Goal: Task Accomplishment & Management: Use online tool/utility

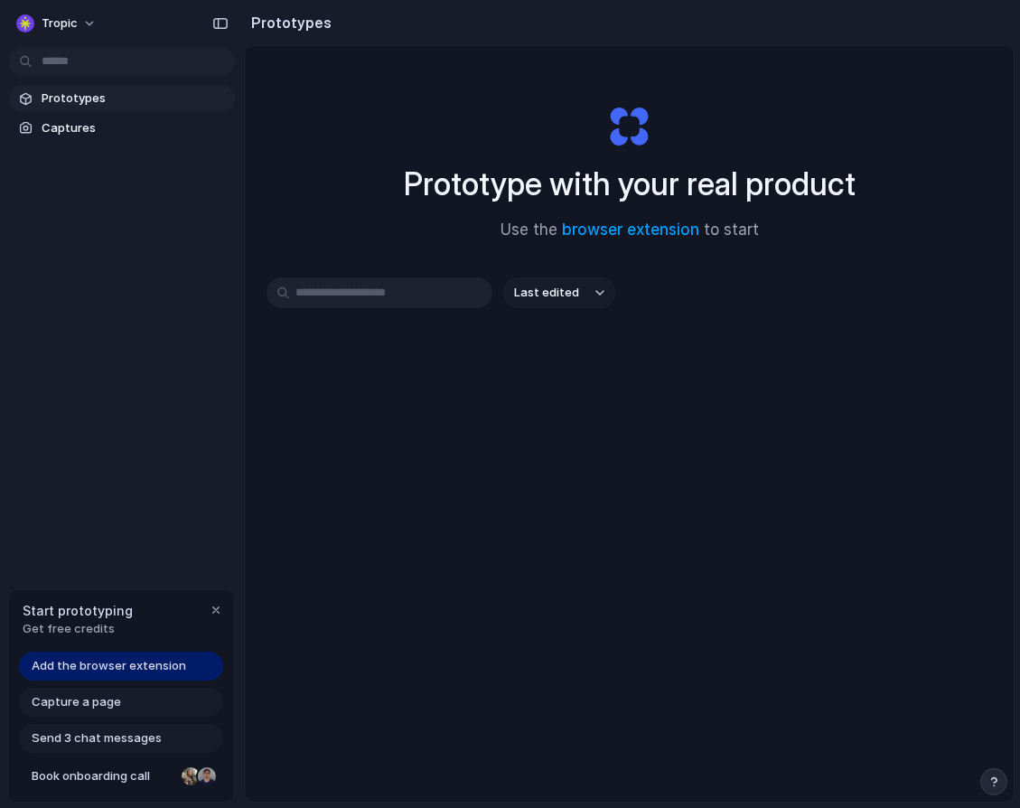
click at [131, 672] on span "Add the browser extension" at bounding box center [109, 666] width 154 height 18
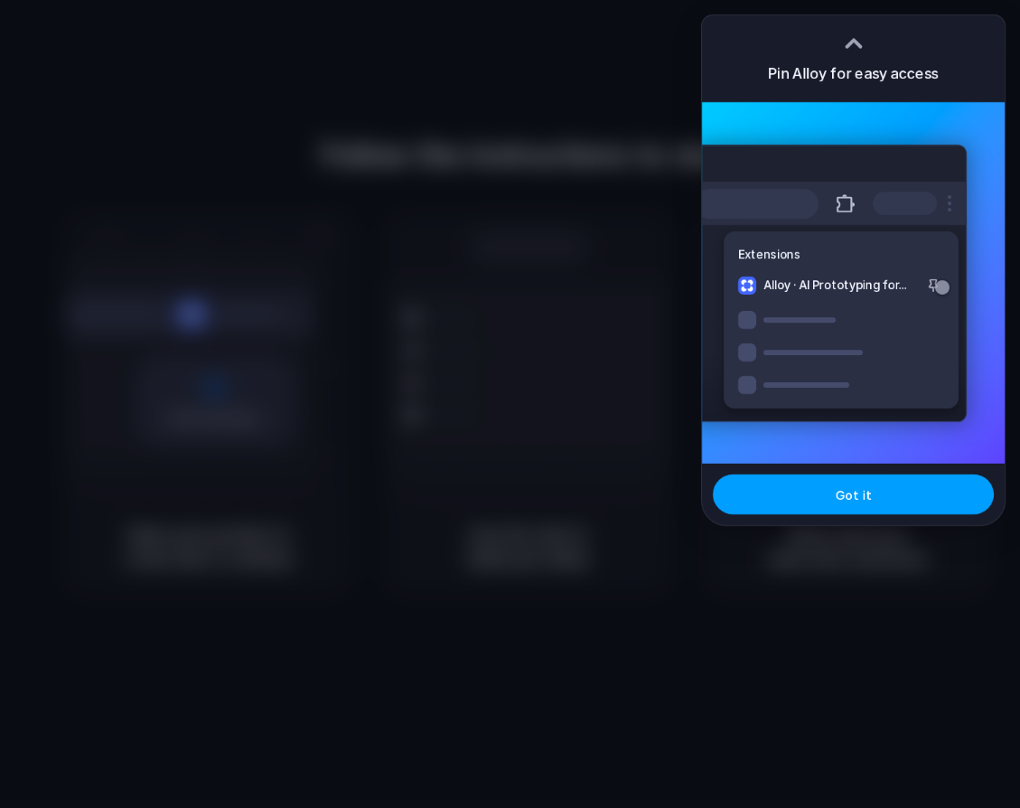
click at [789, 497] on button "Got it" at bounding box center [853, 494] width 281 height 40
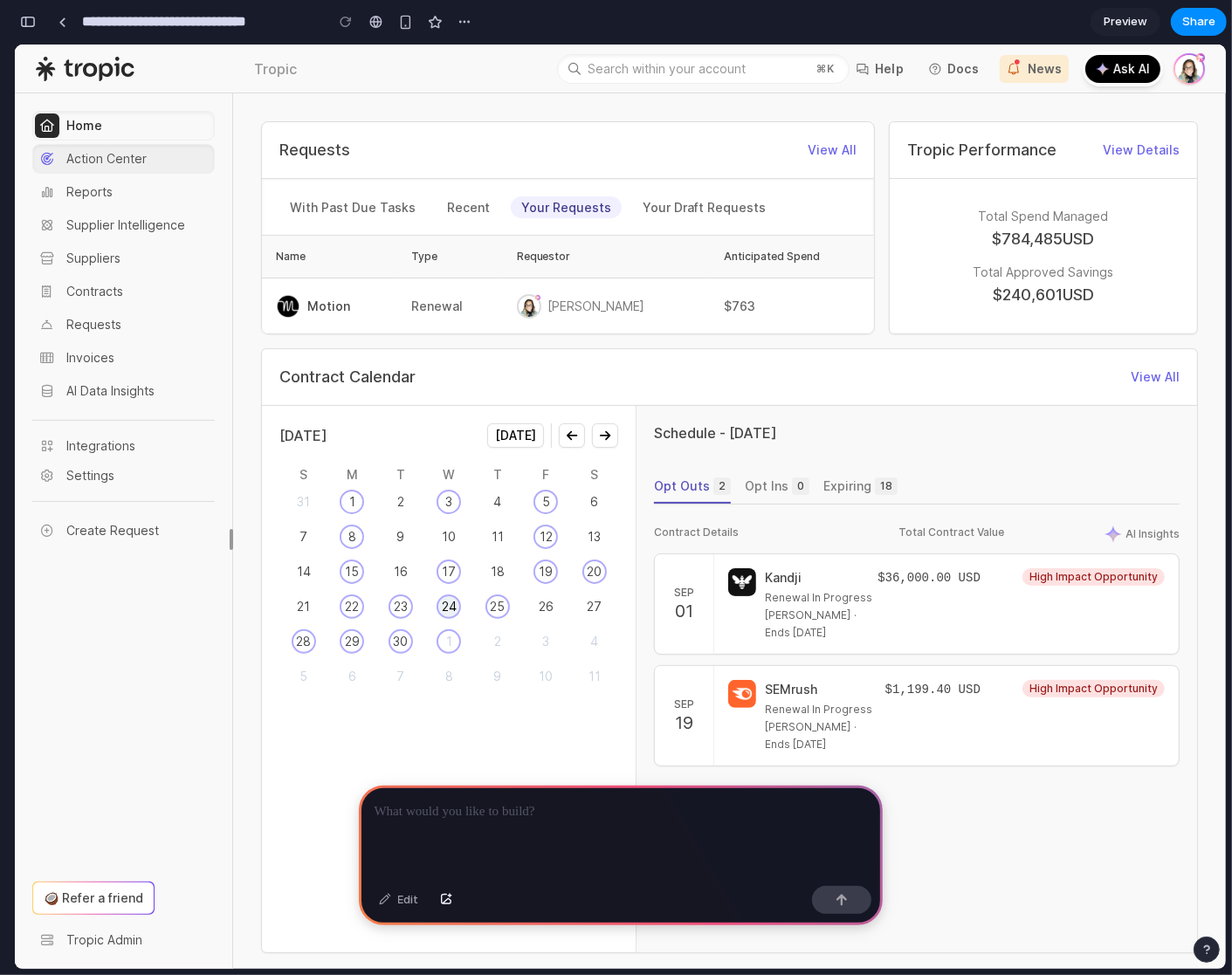
click at [117, 167] on span "Action Center" at bounding box center [139, 158] width 146 height 21
